Goal: Information Seeking & Learning: Find specific fact

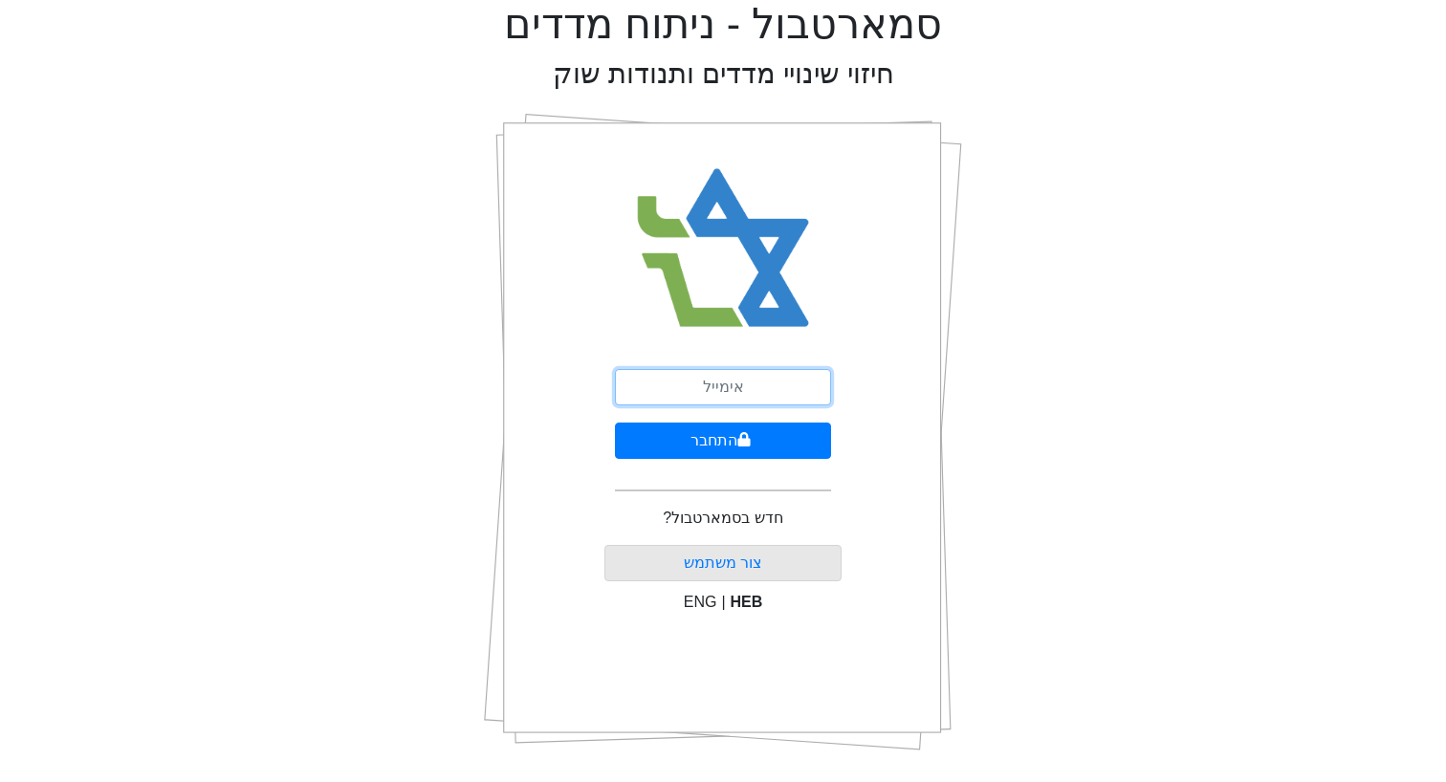
click at [744, 390] on input "email" at bounding box center [723, 387] width 216 height 36
type input "[EMAIL_ADDRESS][DOMAIN_NAME]"
click at [615, 423] on button "התחבר" at bounding box center [723, 441] width 216 height 36
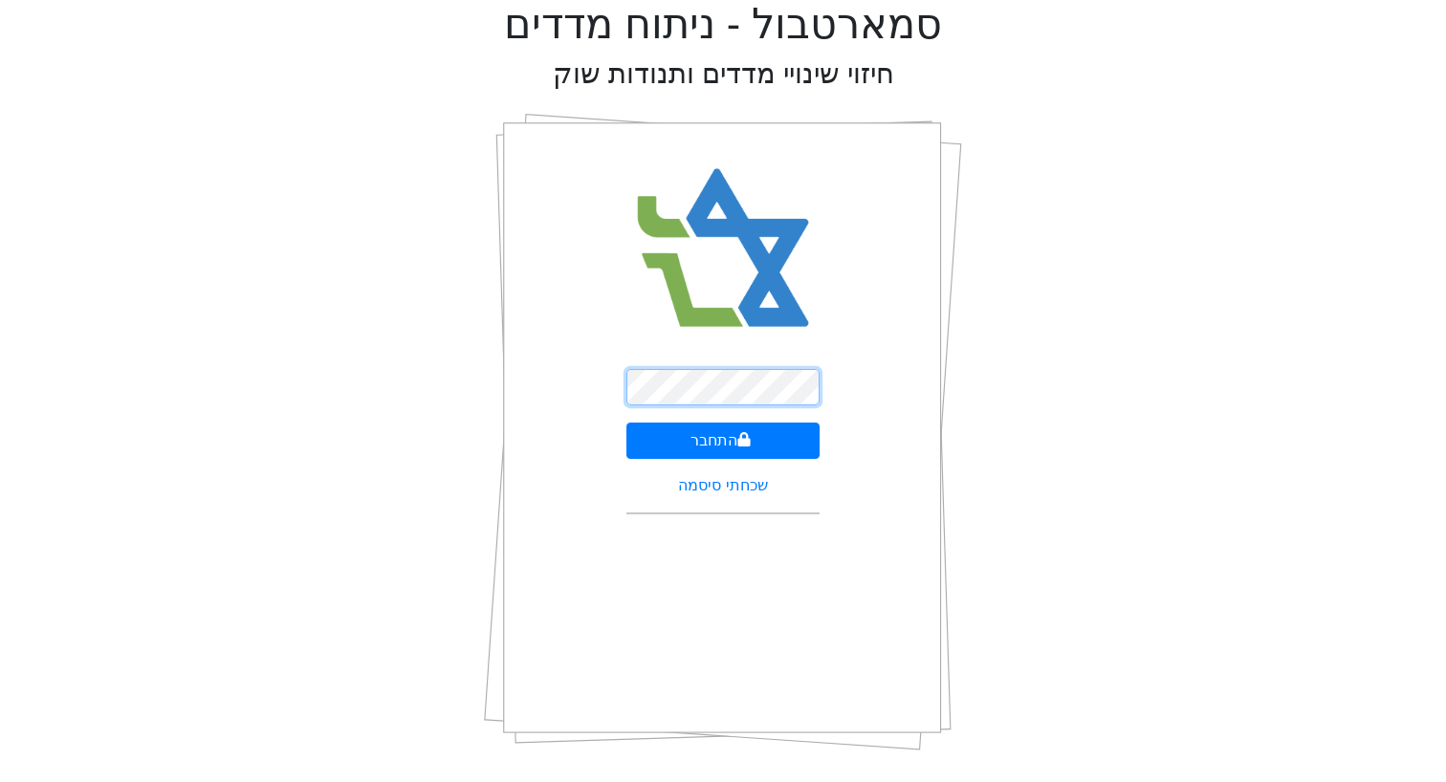
click at [626, 423] on button "התחבר" at bounding box center [723, 441] width 194 height 36
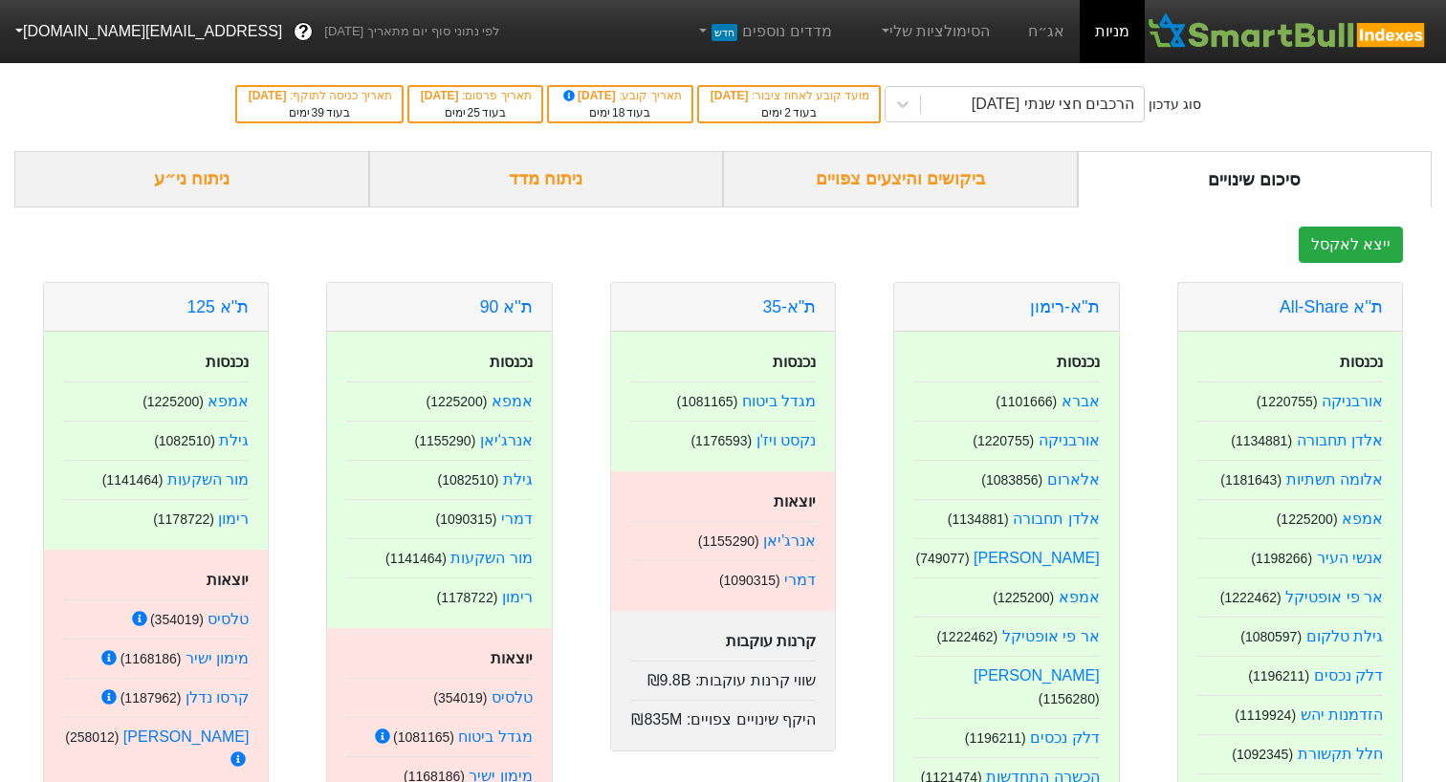
click at [1024, 169] on div "ביקושים והיצעים צפויים" at bounding box center [900, 179] width 355 height 56
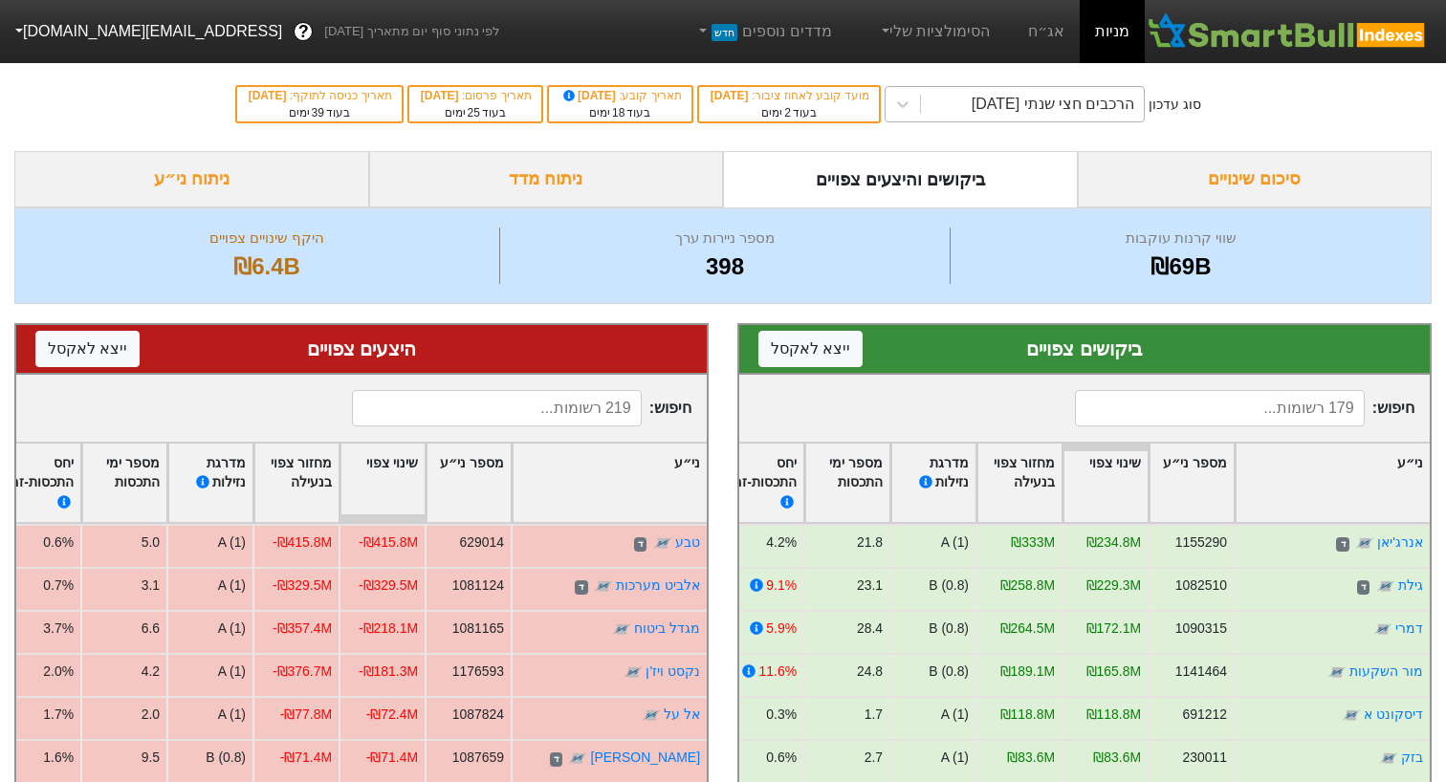
click at [1071, 103] on div "הרכבים חצי שנתי [DATE]" at bounding box center [1054, 104] width 164 height 23
click at [1051, 33] on link "אג״ח" at bounding box center [1046, 31] width 67 height 63
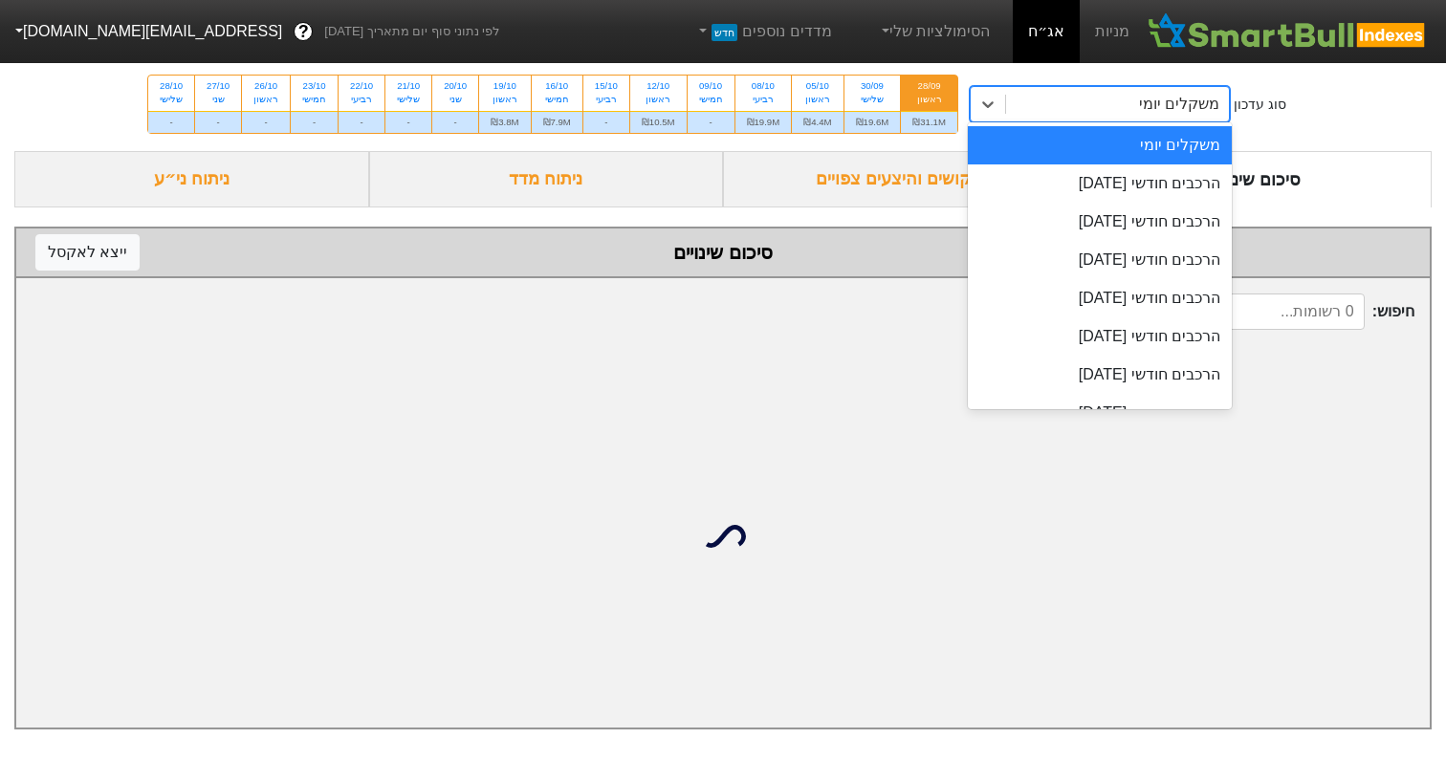
click at [1066, 100] on div "משקלים יומי" at bounding box center [1117, 104] width 223 height 34
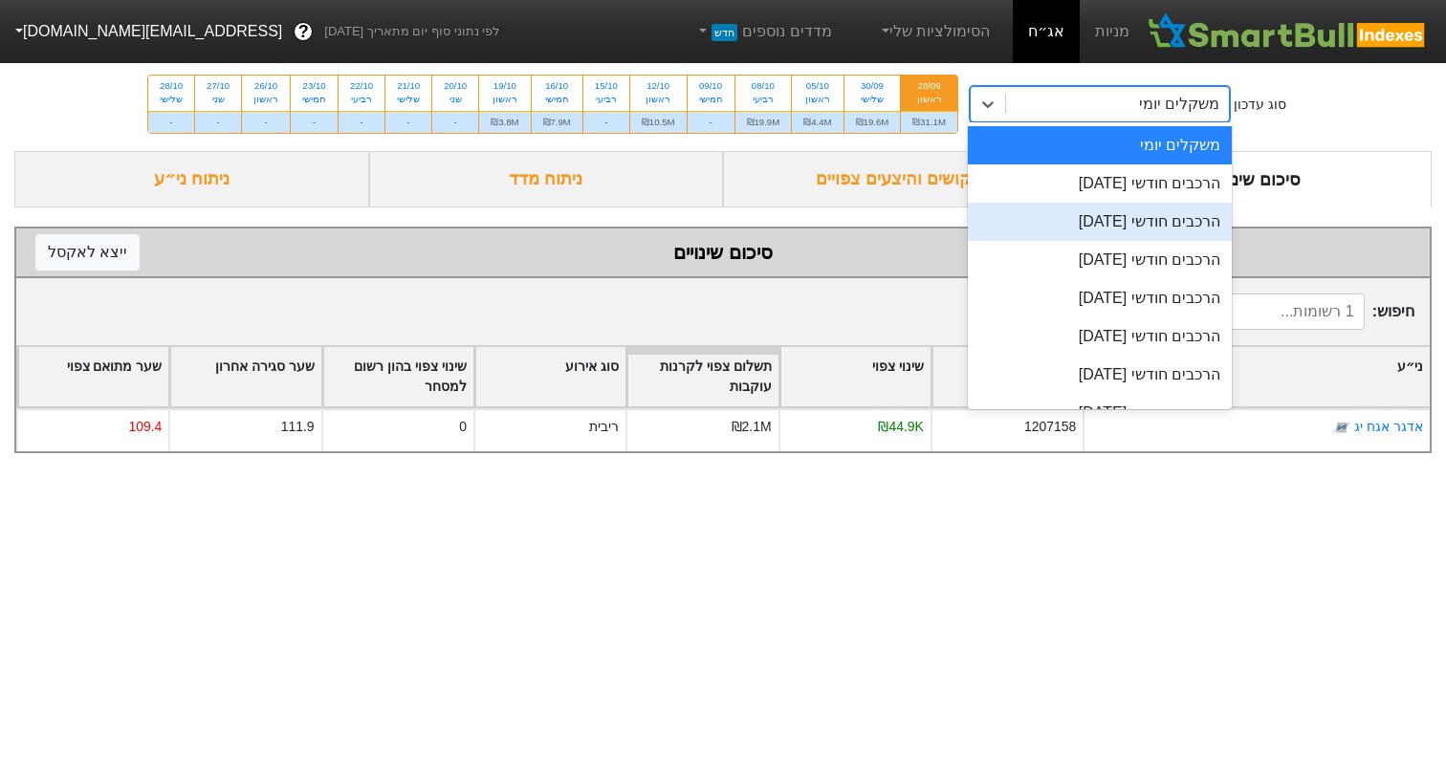
click at [1062, 221] on div "הרכבים חודשי [DATE]" at bounding box center [1100, 222] width 264 height 38
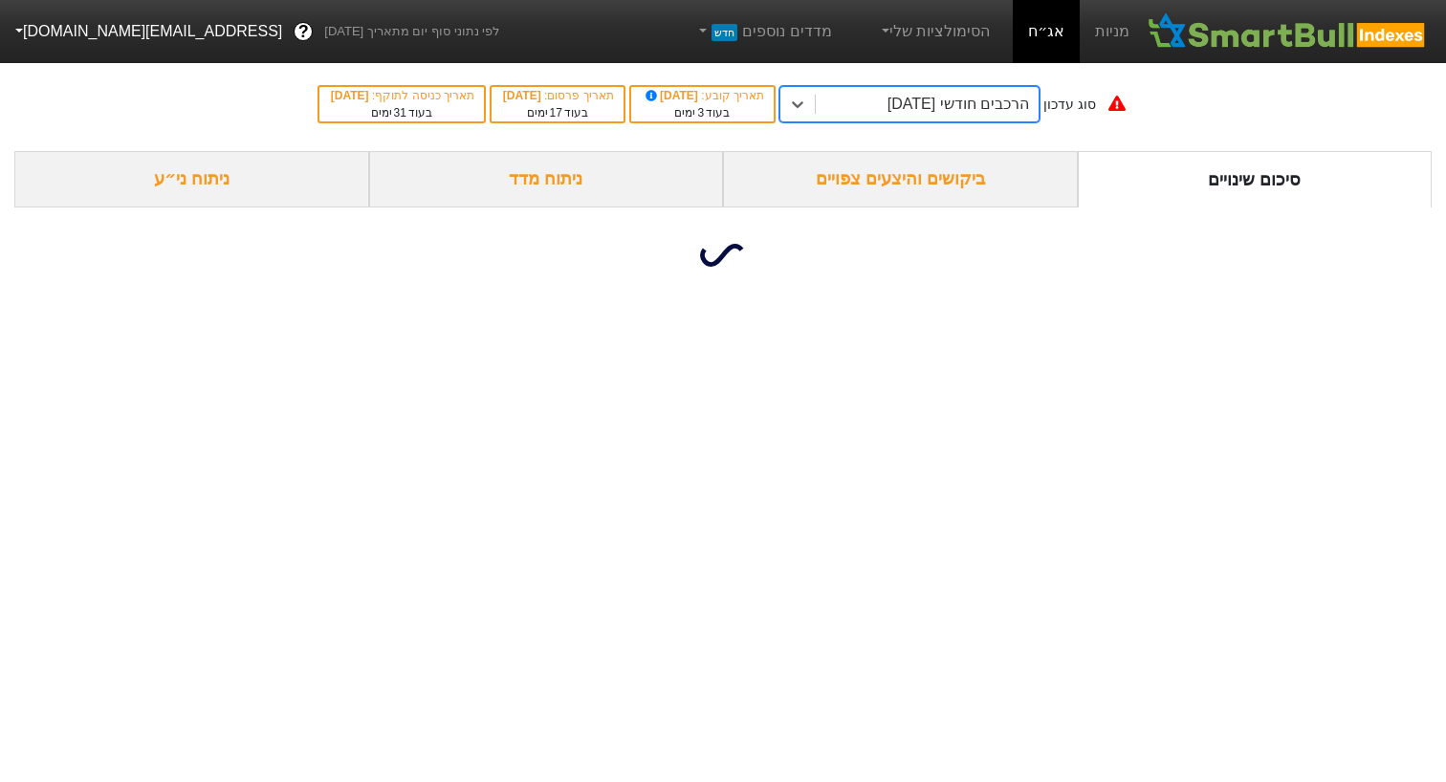
click at [906, 167] on div "ביקושים והיצעים צפויים" at bounding box center [900, 179] width 355 height 56
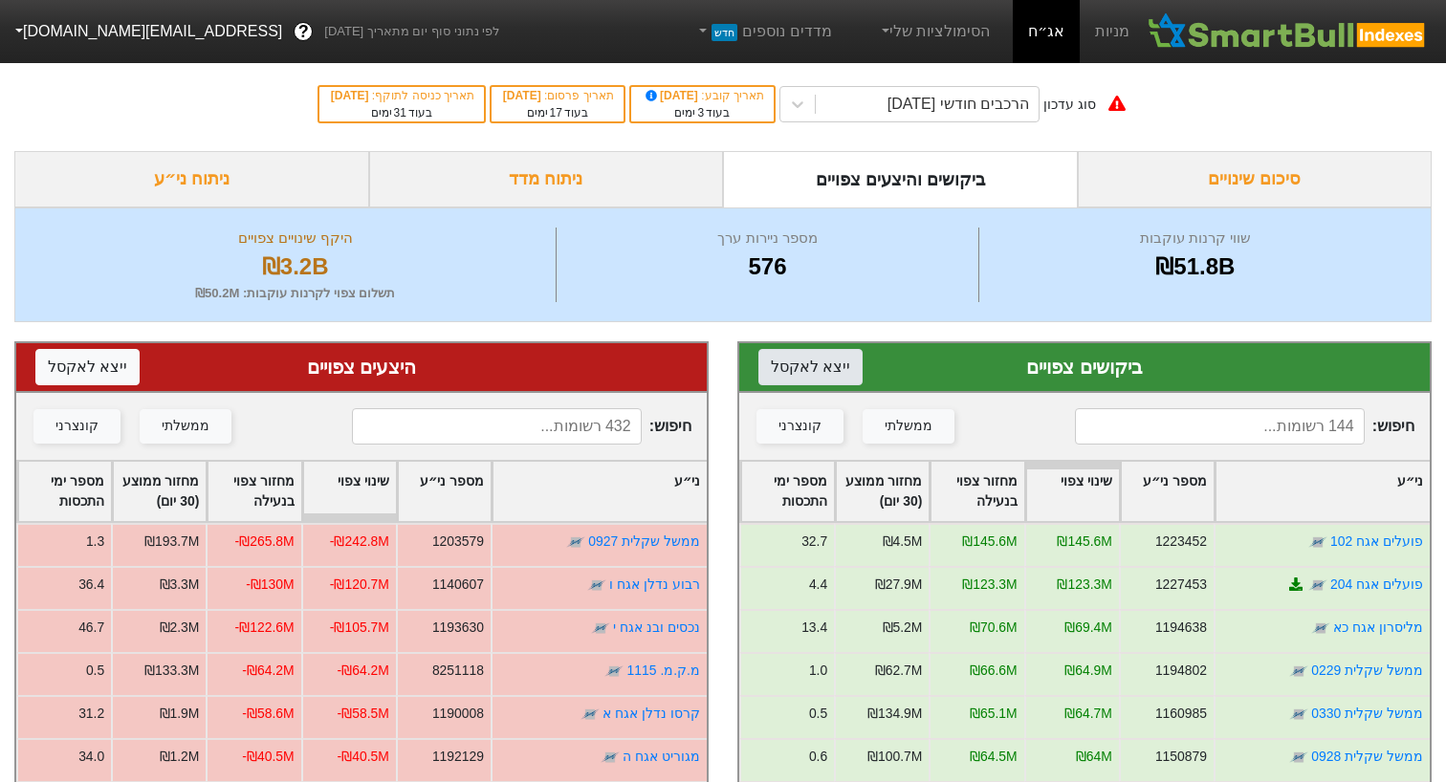
click at [797, 368] on button "ייצא ל אקסל" at bounding box center [810, 367] width 104 height 36
click at [96, 353] on button "ייצא ל אקסל" at bounding box center [87, 367] width 104 height 36
click at [1223, 414] on input at bounding box center [1219, 426] width 289 height 36
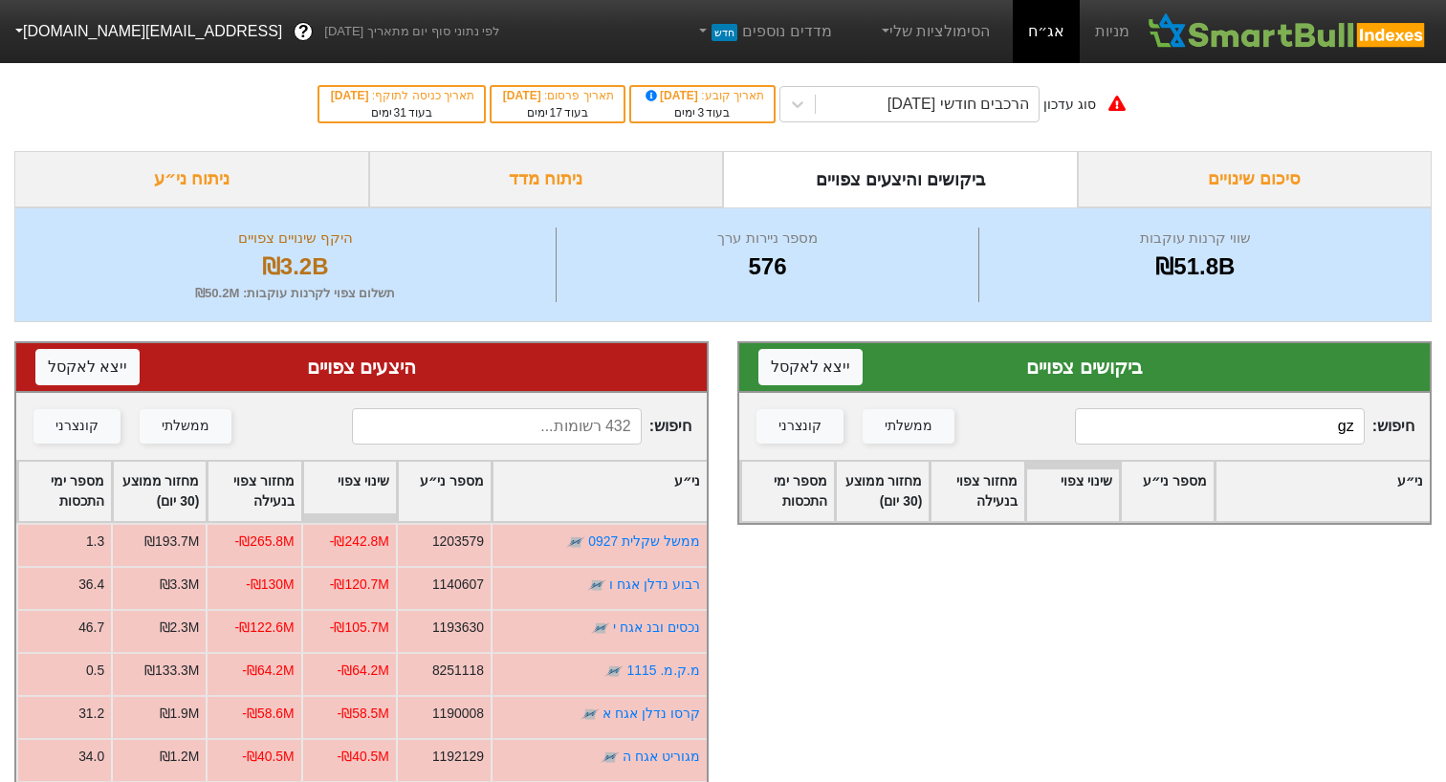
type input "g"
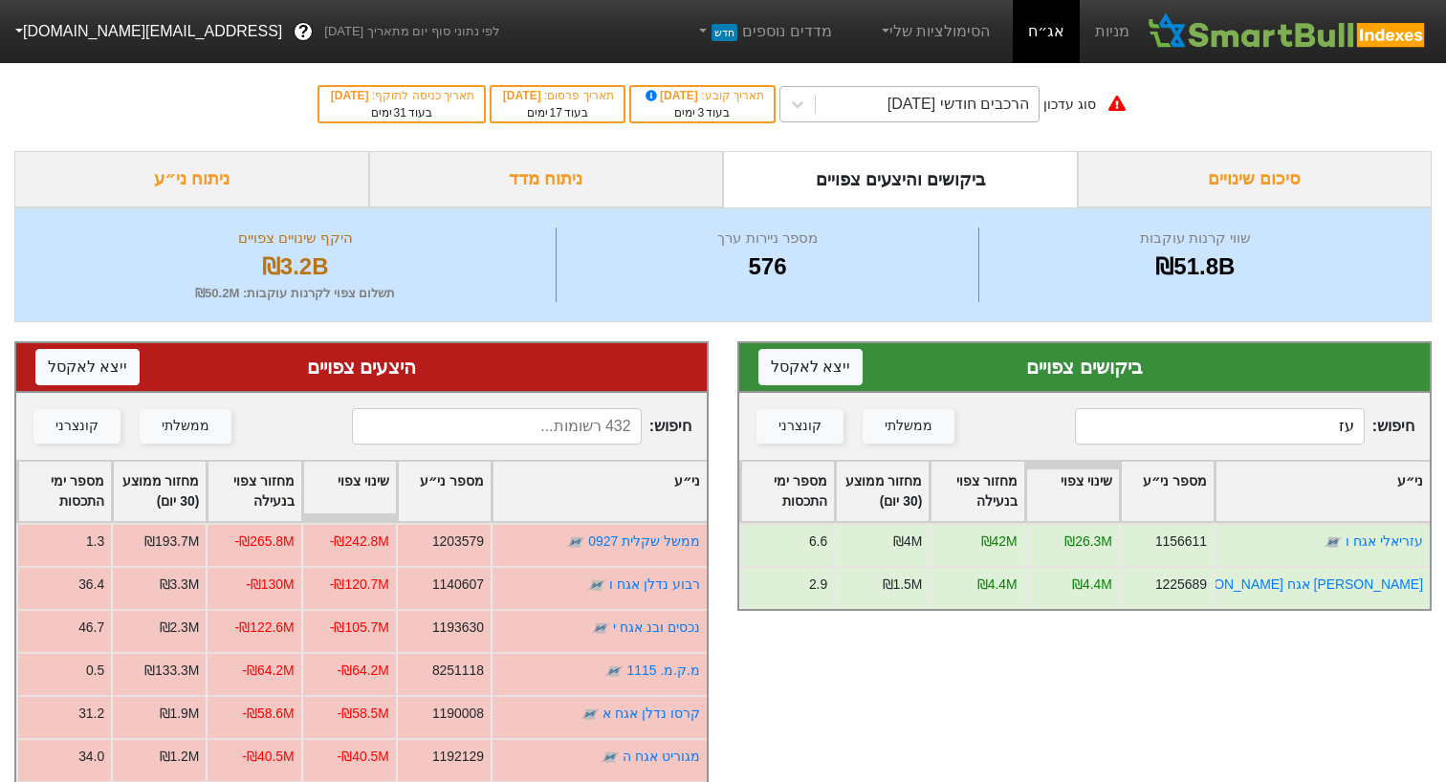
click at [949, 108] on div "הרכבים חודשי [DATE]" at bounding box center [959, 104] width 142 height 23
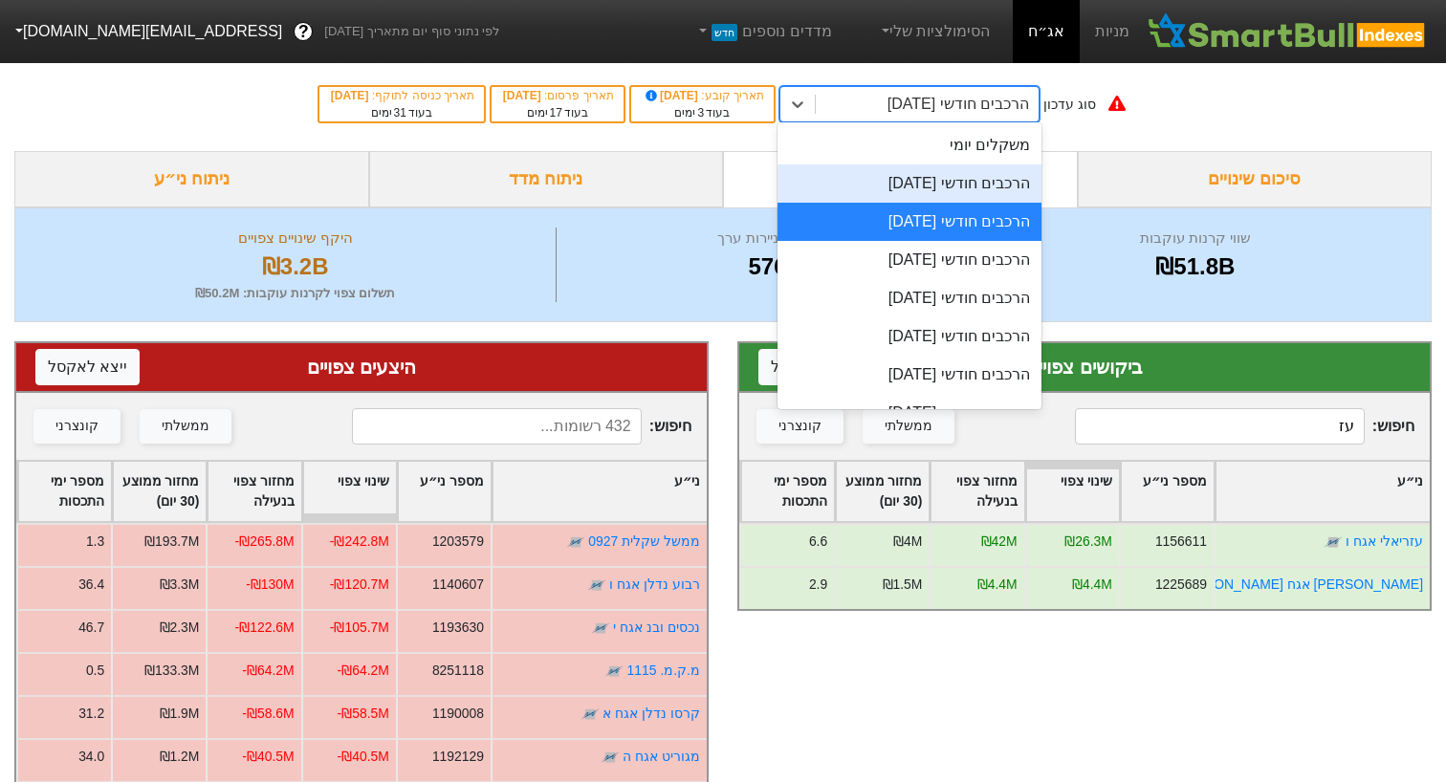
click at [925, 186] on div "הרכבים חודשי [DATE]" at bounding box center [910, 184] width 264 height 38
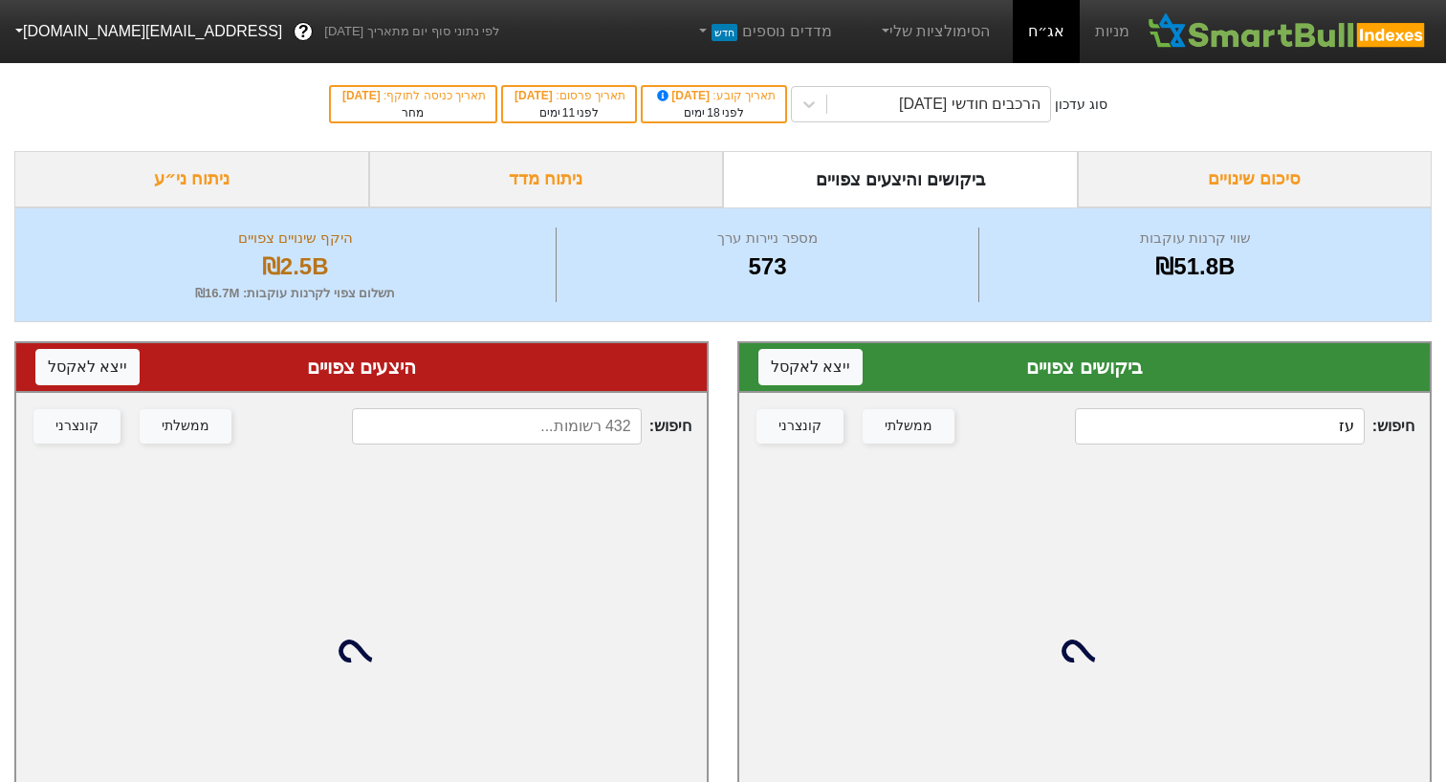
drag, startPoint x: 1304, startPoint y: 406, endPoint x: 1388, endPoint y: 407, distance: 84.2
click at [1406, 406] on div "חיפוש : עז ממשלתי קונצרני" at bounding box center [1084, 426] width 691 height 67
click at [1338, 410] on input "עז" at bounding box center [1219, 426] width 289 height 36
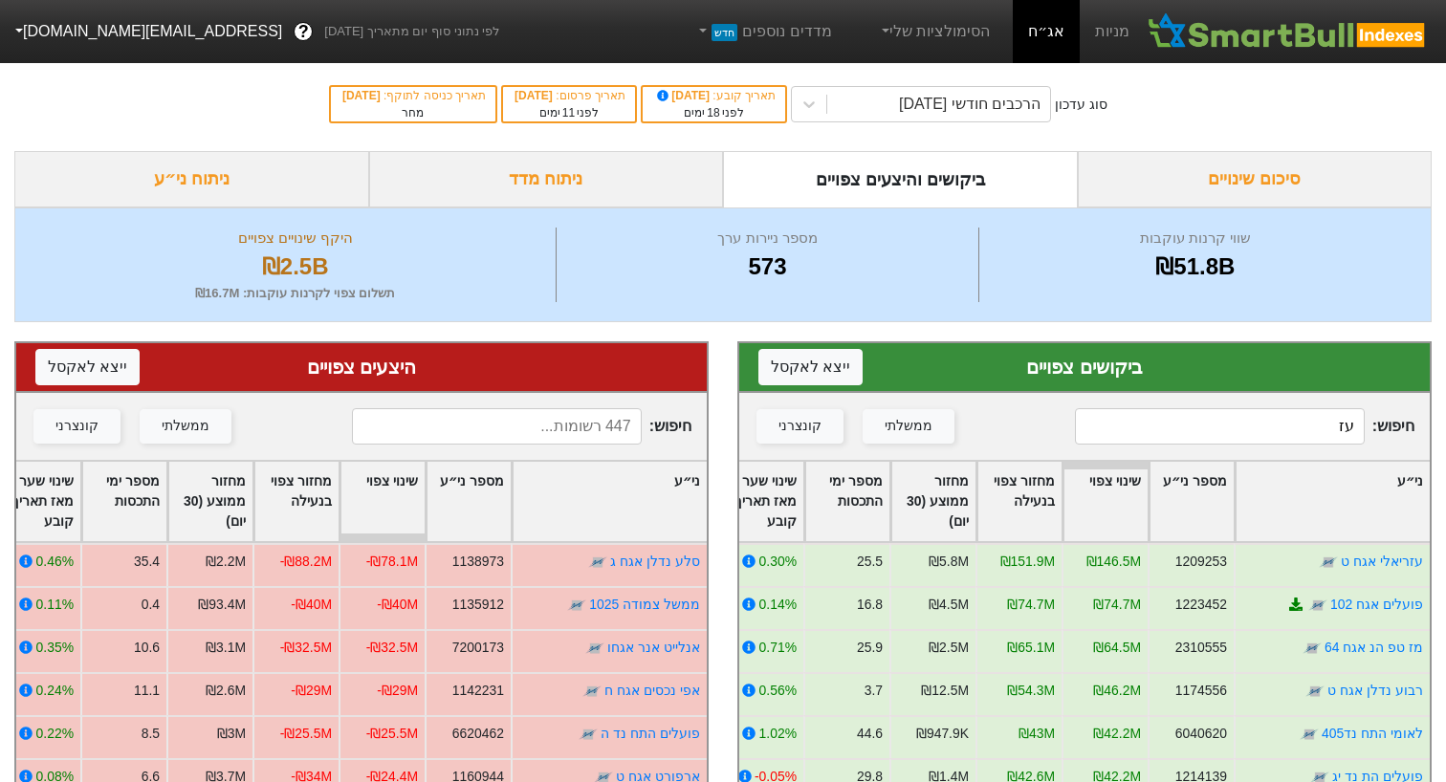
drag, startPoint x: 1305, startPoint y: 433, endPoint x: 1401, endPoint y: 433, distance: 96.6
click at [1401, 433] on span "חיפוש : עז" at bounding box center [1245, 426] width 340 height 36
type input "עז"
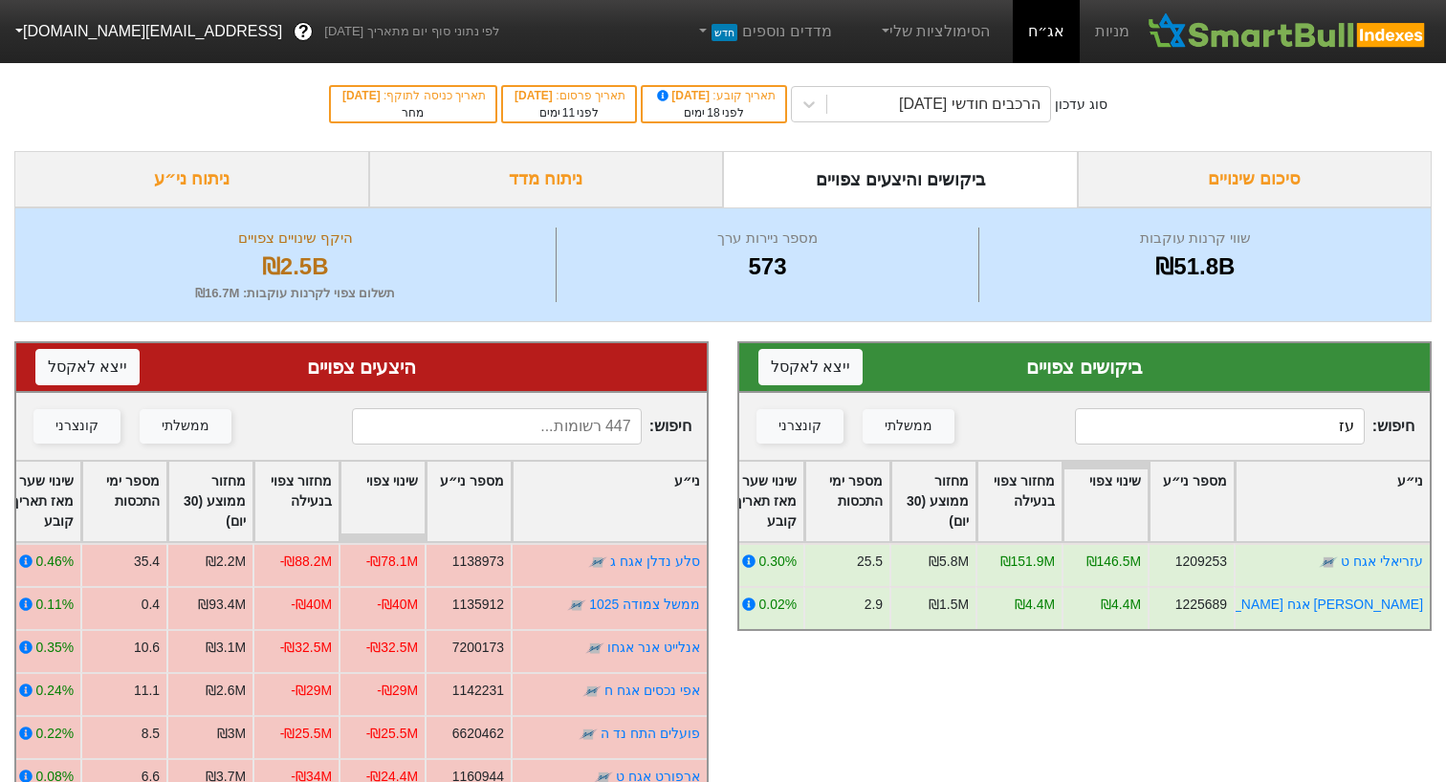
click at [568, 414] on input at bounding box center [496, 426] width 289 height 36
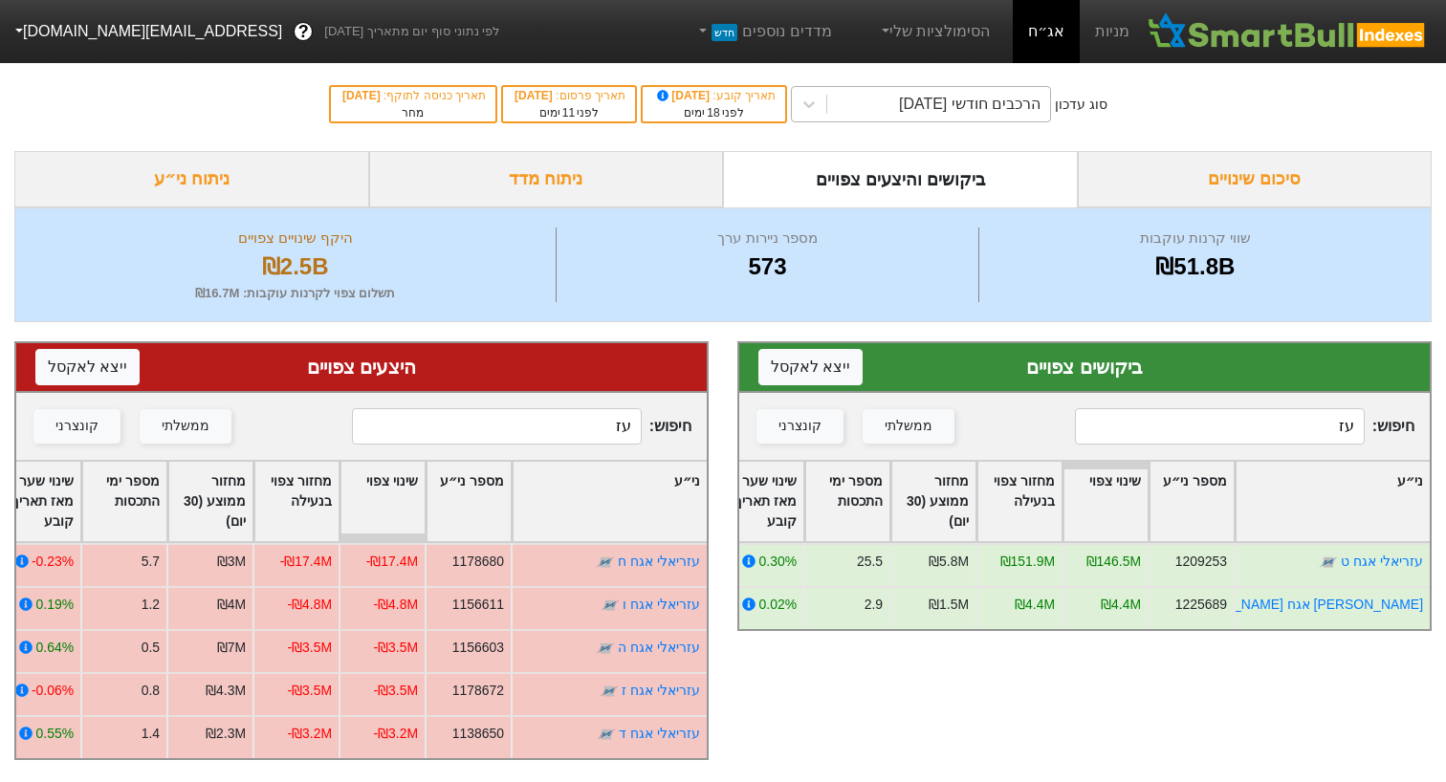
click at [948, 101] on div "הרכבים חודשי [DATE]" at bounding box center [970, 104] width 142 height 23
drag, startPoint x: 585, startPoint y: 439, endPoint x: 680, endPoint y: 428, distance: 95.3
click at [680, 428] on span "חיפוש : עז" at bounding box center [522, 426] width 340 height 36
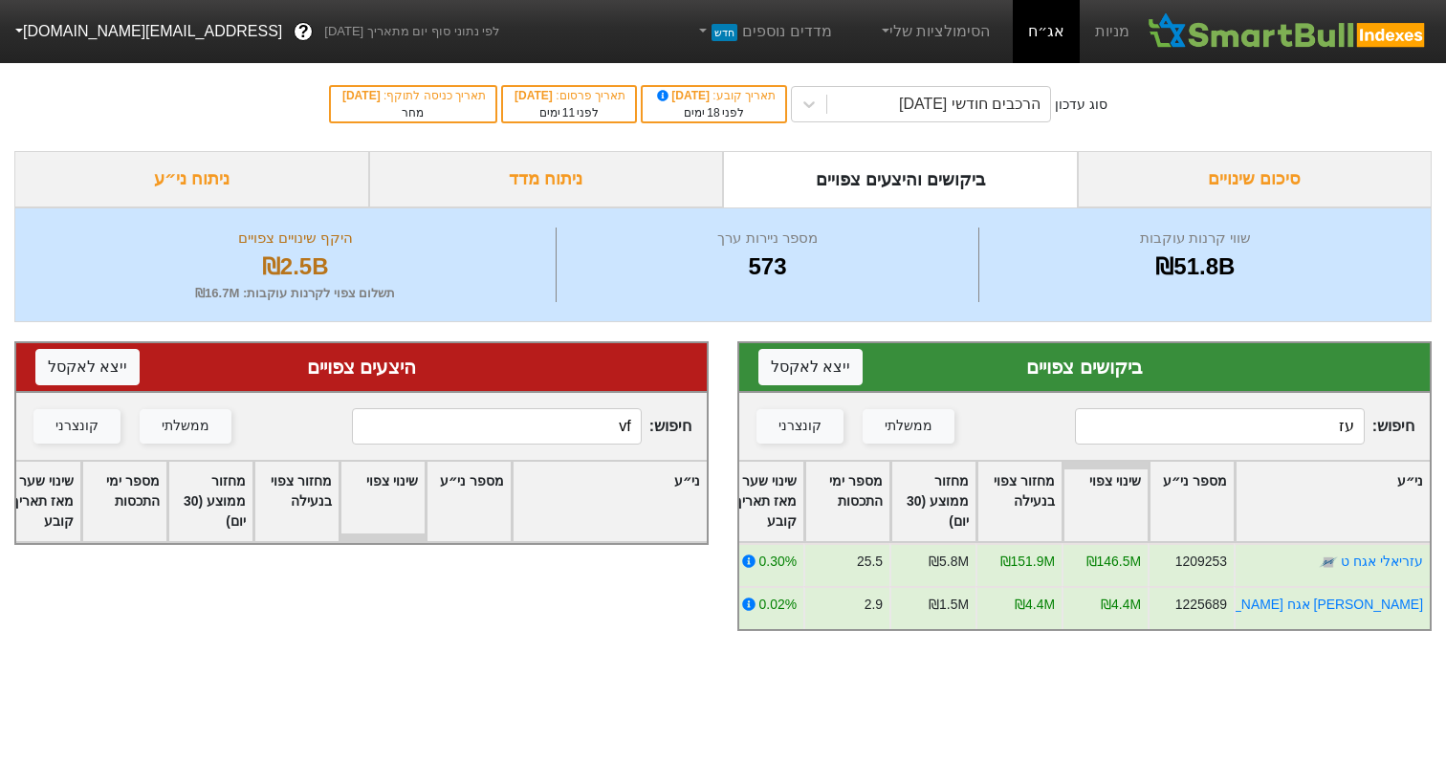
type input "v"
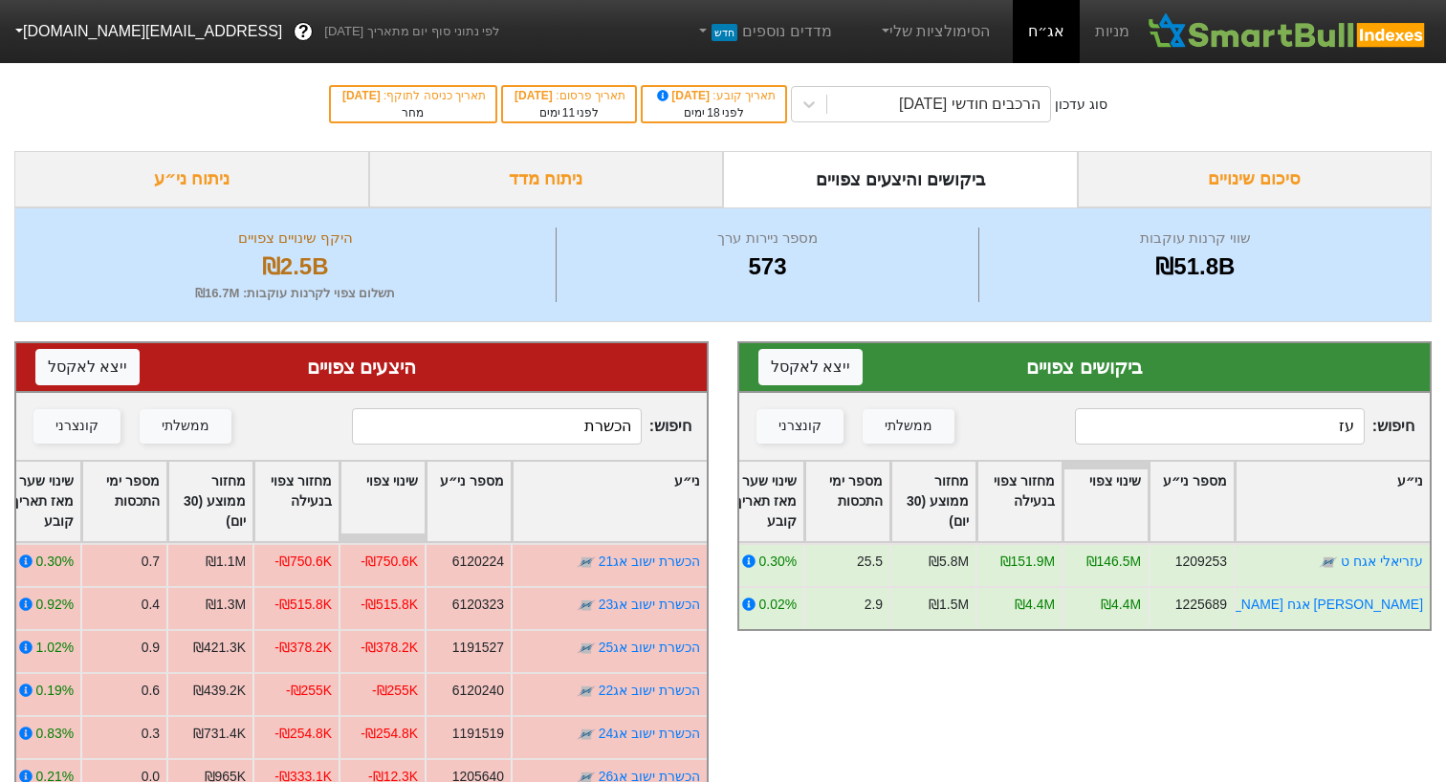
type input "הכשרת"
click at [896, 84] on div "סוג עדכון הרכבים חודשי [DATE] תאריך קובע : [DATE] לפני 18 ימים תאריך פרסום : [D…" at bounding box center [723, 104] width 1446 height 94
click at [895, 97] on div "הרכבים חודשי [DATE]" at bounding box center [938, 104] width 223 height 34
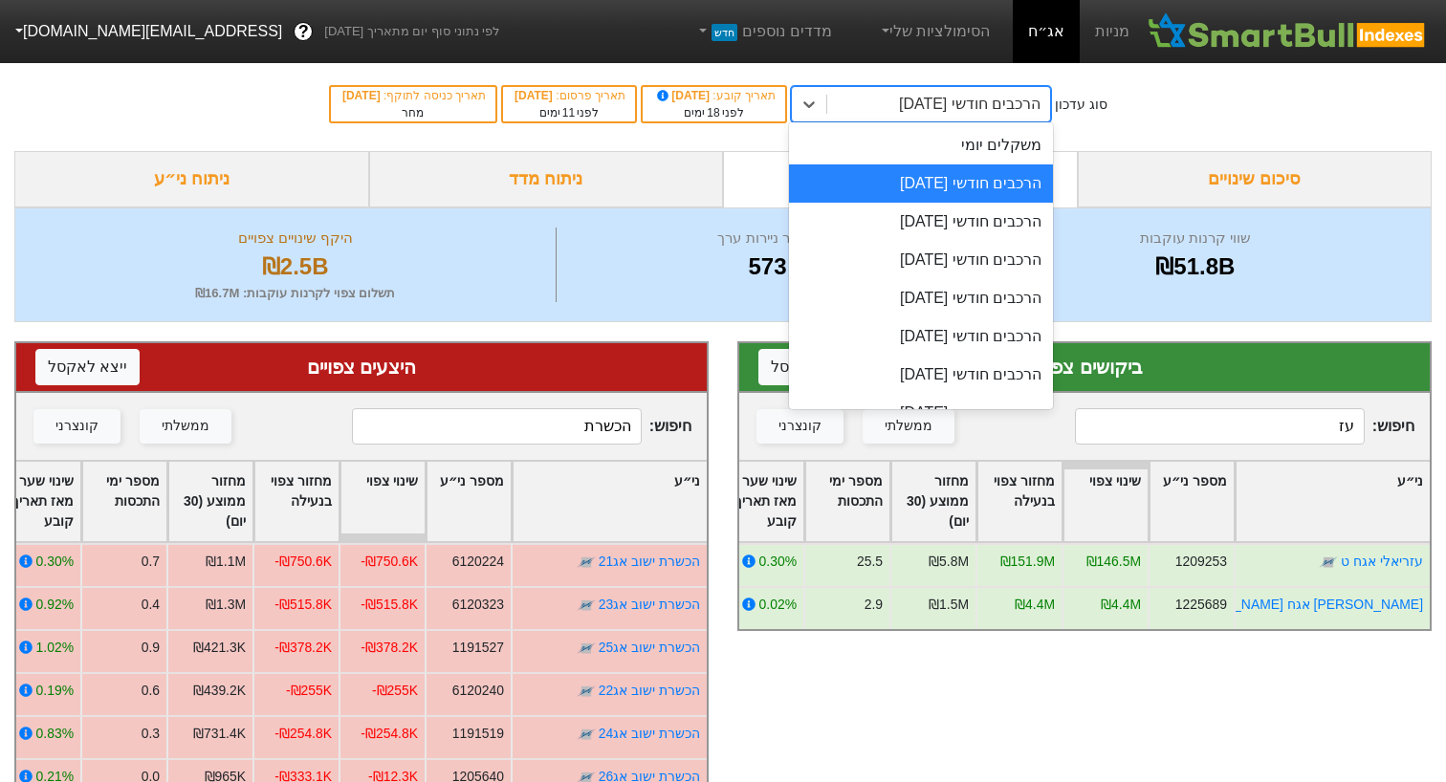
click at [894, 97] on div "הרכבים חודשי [DATE]" at bounding box center [938, 104] width 223 height 34
click at [941, 113] on div "הרכבים חודשי [DATE]" at bounding box center [970, 104] width 142 height 23
click at [926, 225] on div "הרכבים חודשי [DATE]" at bounding box center [921, 222] width 264 height 38
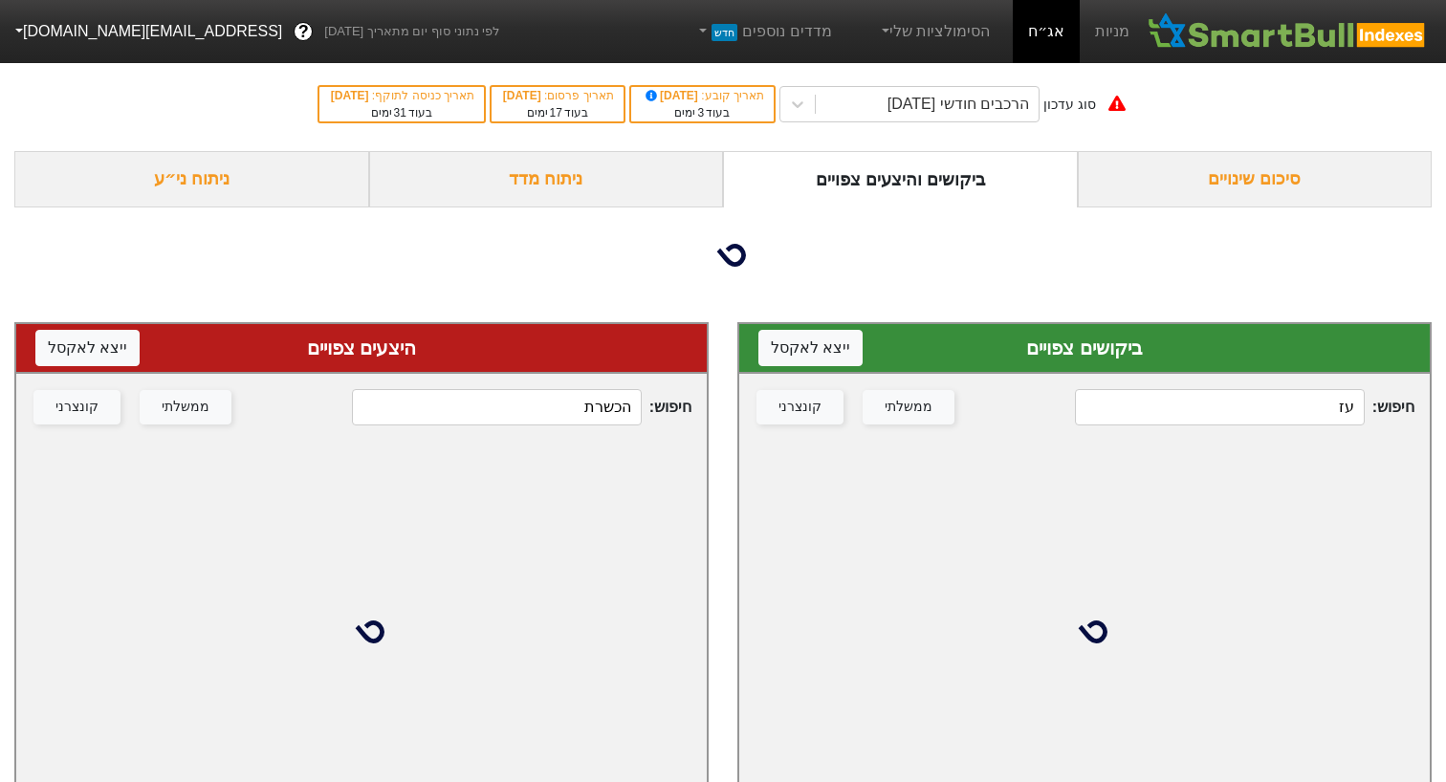
drag, startPoint x: 1270, startPoint y: 413, endPoint x: 1444, endPoint y: 417, distance: 174.1
click at [1444, 417] on div "ביקושים צפויים ייצא ל אקסל חיפוש : עז ממשלתי קונצרני" at bounding box center [1084, 573] width 723 height 541
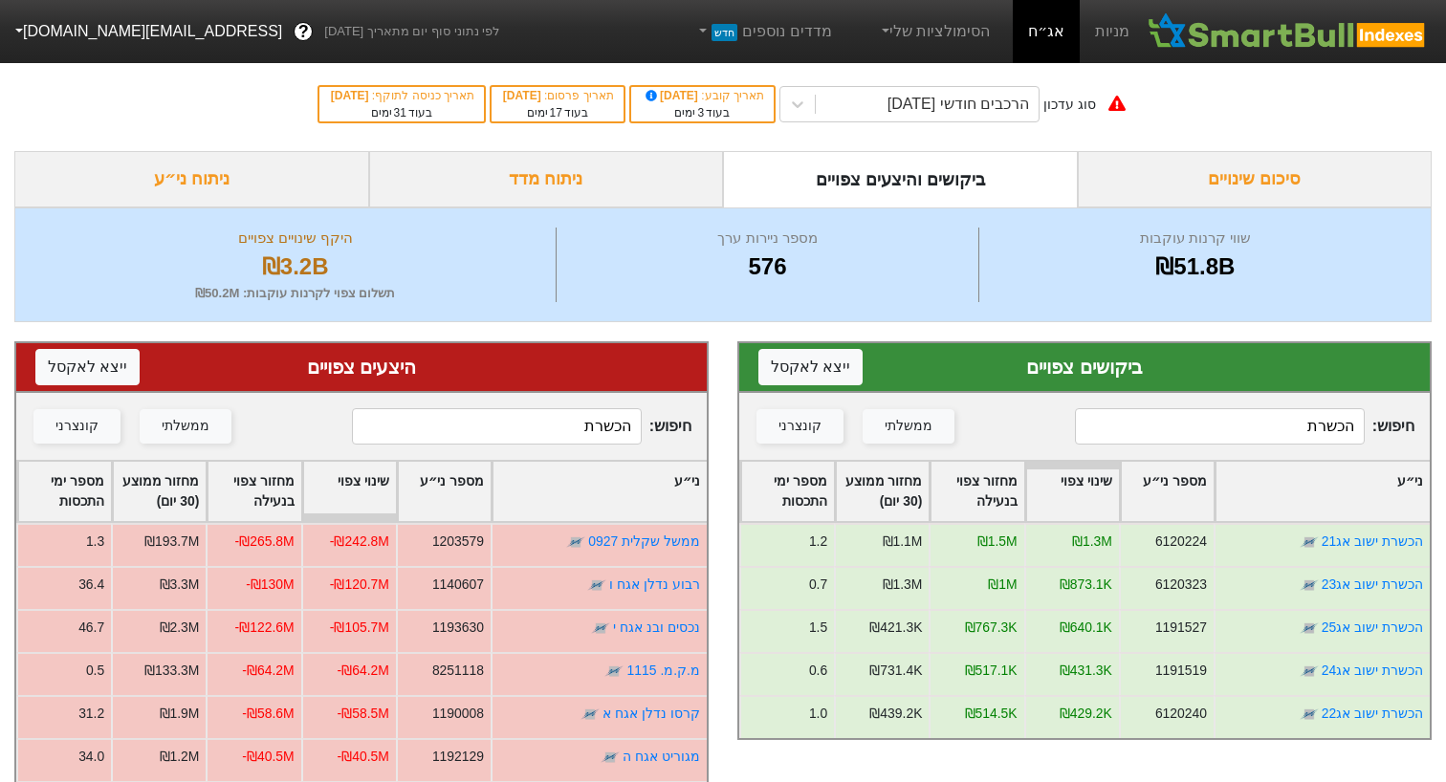
type input "הכשרת"
click at [607, 420] on input "הכשרת" at bounding box center [496, 426] width 289 height 36
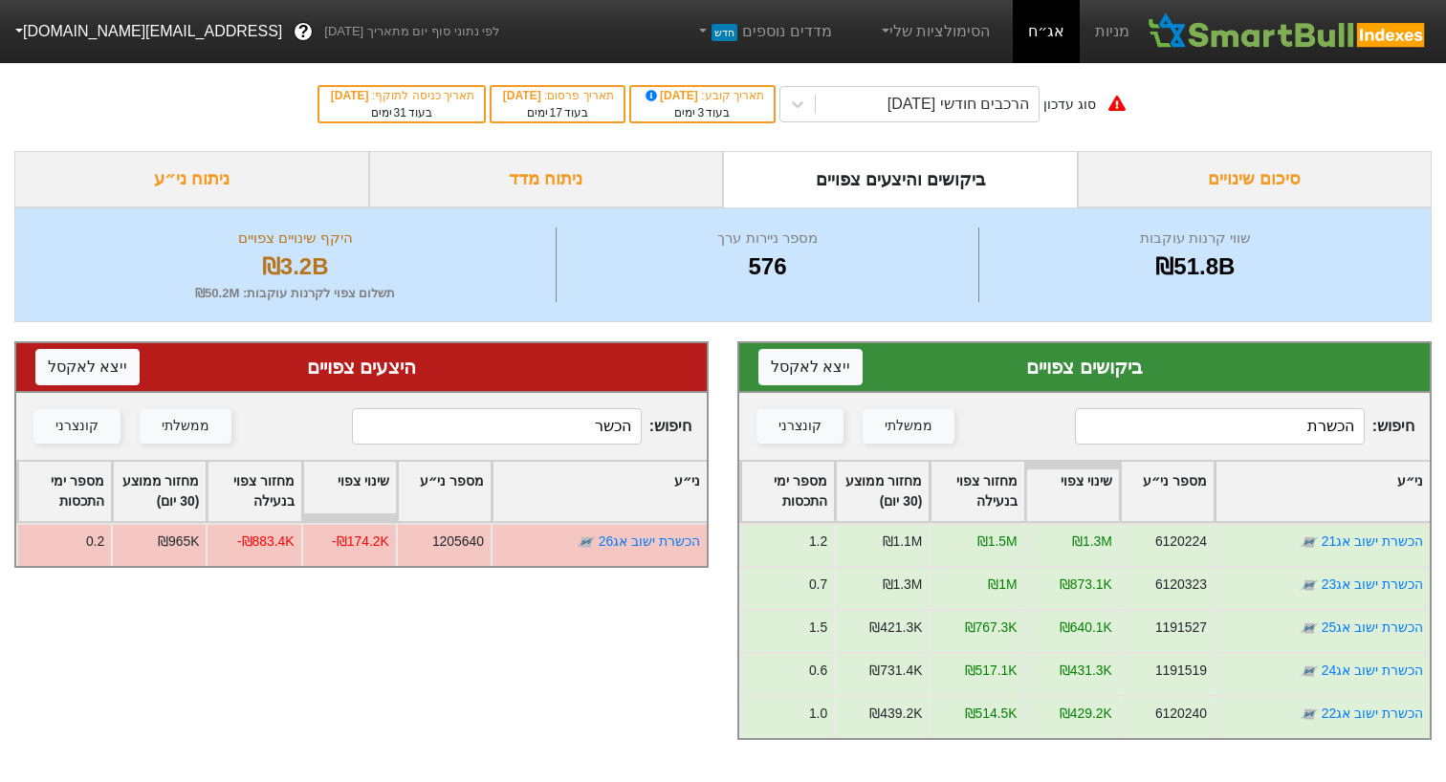
type input "הכשרת"
